Goal: Transaction & Acquisition: Purchase product/service

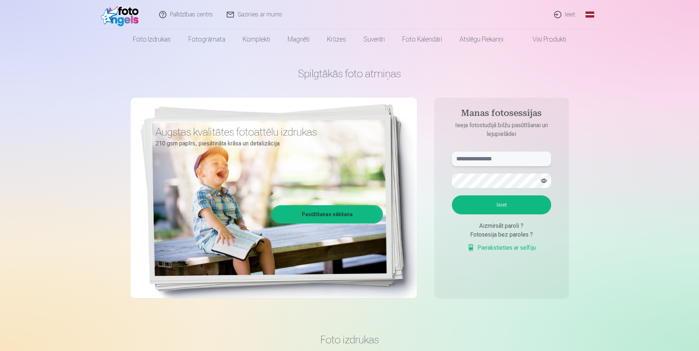
click at [487, 157] on input "text" at bounding box center [501, 159] width 99 height 15
click at [485, 157] on input "text" at bounding box center [501, 159] width 99 height 15
type input "**********"
click at [510, 206] on button "Ieiet" at bounding box center [501, 205] width 99 height 19
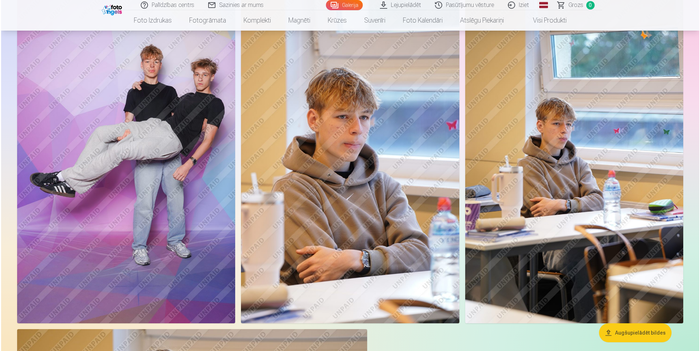
scroll to position [839, 0]
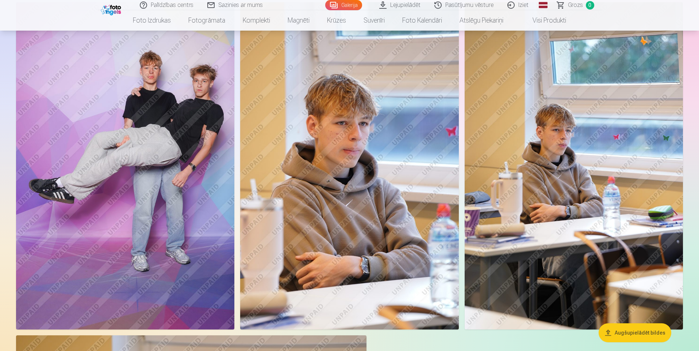
click at [113, 97] on img at bounding box center [125, 166] width 218 height 328
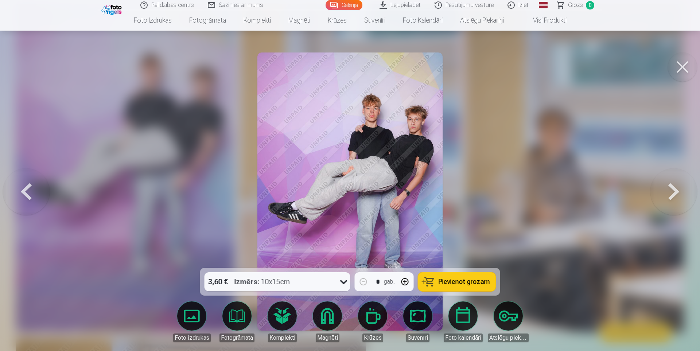
click at [408, 138] on img at bounding box center [350, 192] width 185 height 278
click at [384, 124] on img at bounding box center [350, 192] width 185 height 278
drag, startPoint x: 383, startPoint y: 132, endPoint x: 549, endPoint y: 140, distance: 166.2
click at [549, 140] on div at bounding box center [350, 175] width 700 height 351
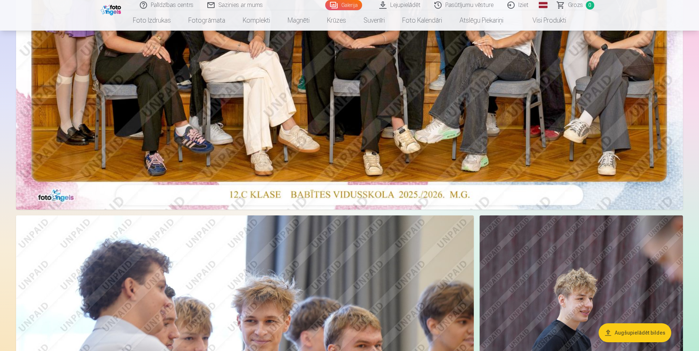
scroll to position [217, 0]
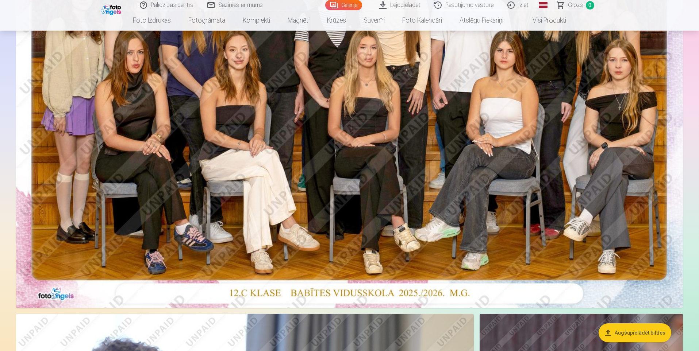
click at [356, 168] on img at bounding box center [349, 86] width 666 height 445
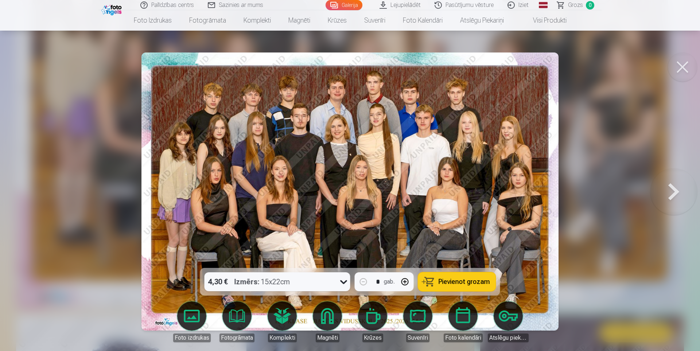
click at [684, 64] on button at bounding box center [682, 67] width 29 height 29
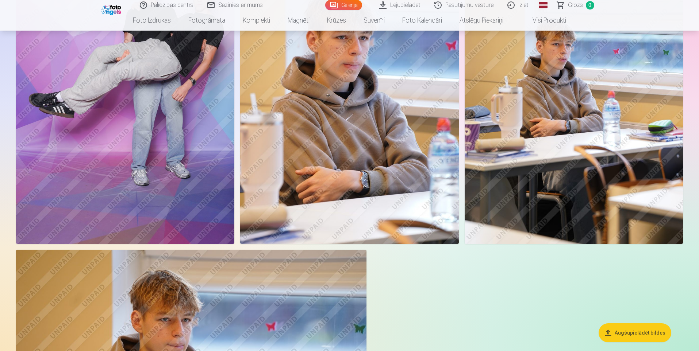
scroll to position [946, 0]
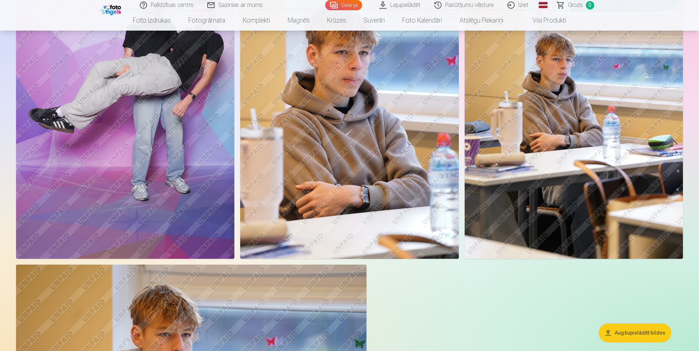
click at [344, 132] on img at bounding box center [349, 95] width 218 height 328
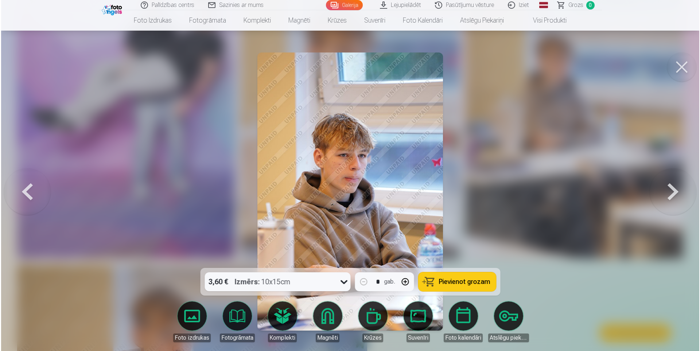
scroll to position [912, 0]
